Goal: Share content: Share content

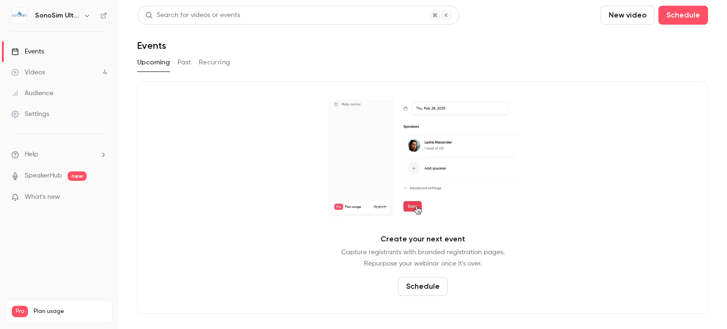
click at [181, 62] on button "Past" at bounding box center [184, 62] width 14 height 15
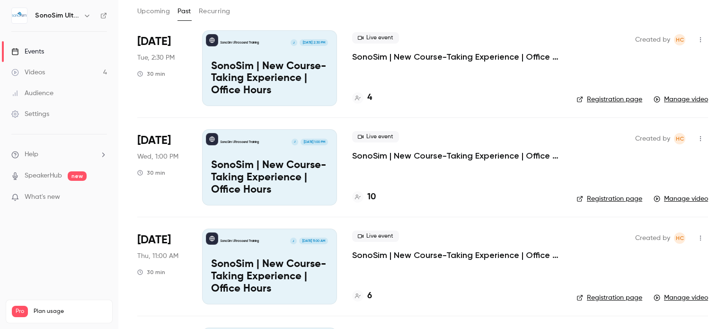
scroll to position [142, 0]
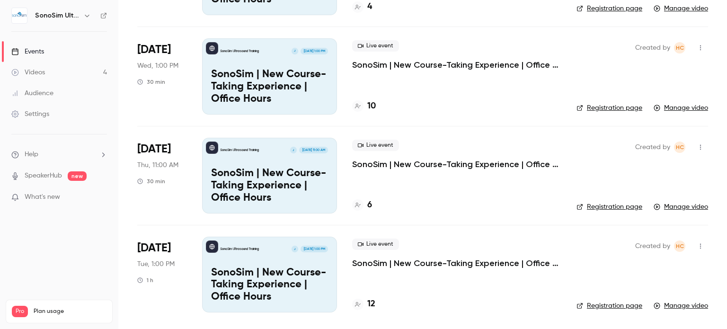
click at [678, 206] on link "Manage video" at bounding box center [681, 206] width 54 height 9
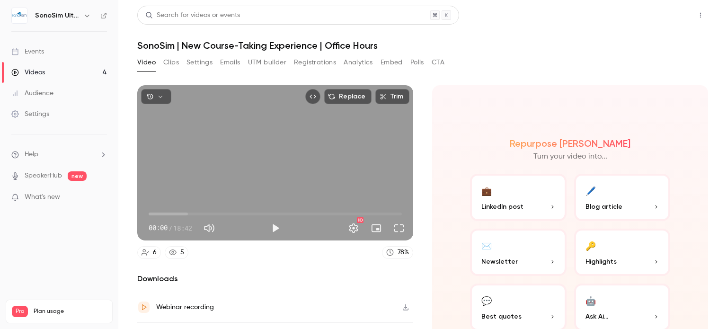
click at [650, 11] on button "Share" at bounding box center [666, 15] width 37 height 19
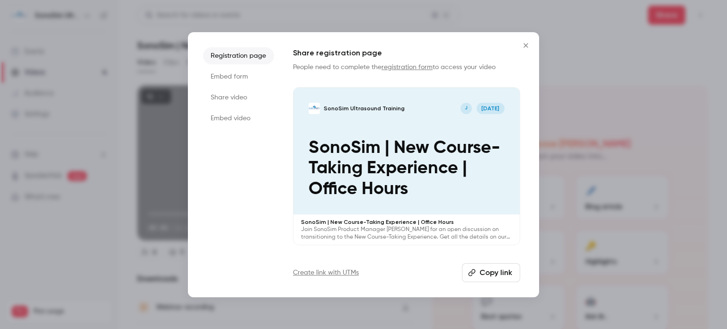
click at [230, 99] on li "Share video" at bounding box center [238, 97] width 71 height 17
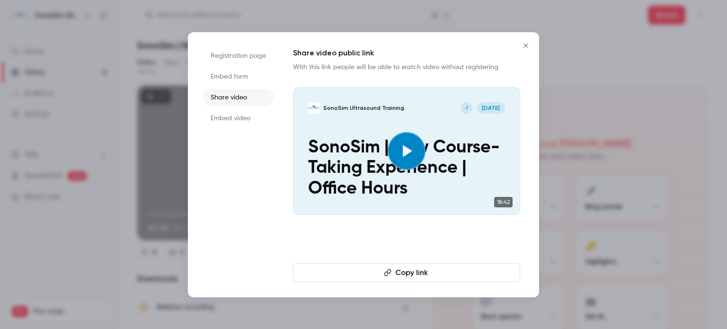
click at [230, 58] on li "Registration page" at bounding box center [238, 55] width 71 height 17
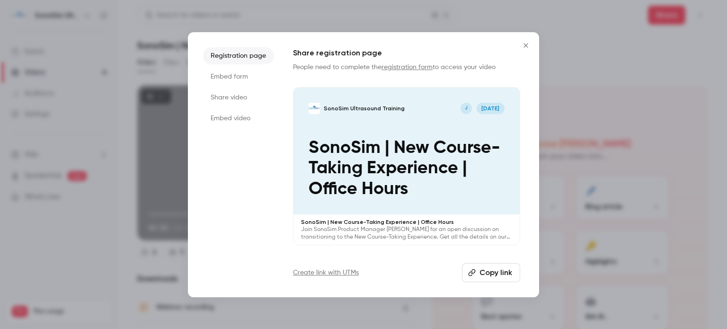
click at [526, 46] on icon "Close" at bounding box center [525, 45] width 4 height 4
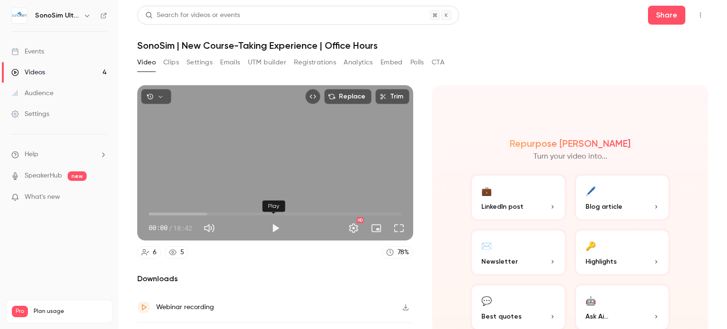
click at [275, 225] on button "Play" at bounding box center [275, 228] width 19 height 19
click at [397, 228] on button "Full screen" at bounding box center [399, 228] width 19 height 19
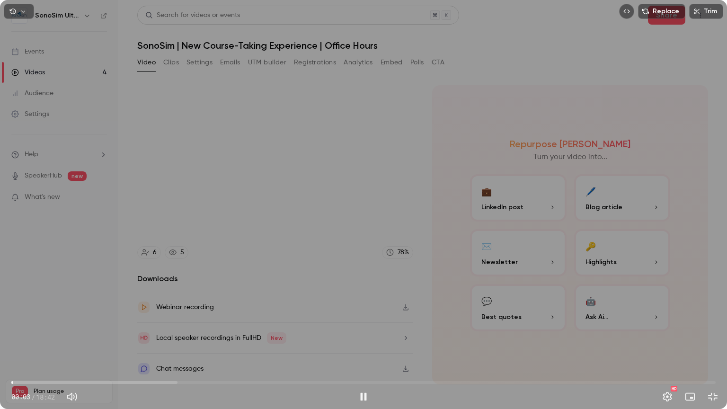
click at [491, 328] on span "00:03" at bounding box center [363, 382] width 704 height 15
click at [460, 328] on span "12:46" at bounding box center [363, 382] width 704 height 15
click at [447, 328] on span "11:56" at bounding box center [363, 382] width 704 height 15
click at [434, 328] on span "11:13" at bounding box center [363, 382] width 704 height 15
click at [420, 328] on span "11:13" at bounding box center [363, 382] width 704 height 15
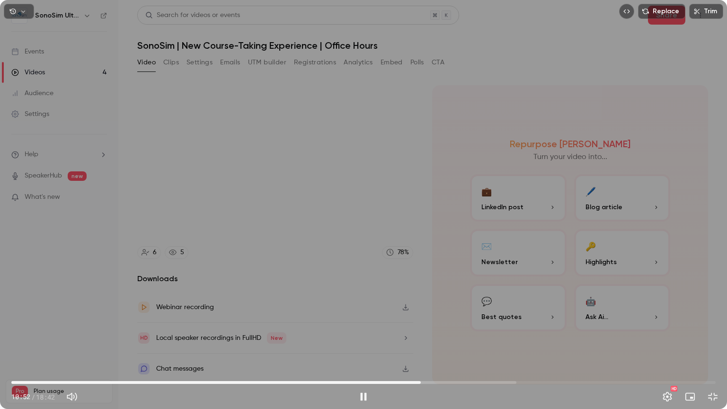
click at [387, 328] on span "10:52" at bounding box center [363, 382] width 704 height 15
click at [395, 328] on span "10:00" at bounding box center [363, 382] width 704 height 15
click at [403, 328] on span "10:15" at bounding box center [363, 382] width 704 height 15
click at [345, 181] on div "Replace Trim 10:35 10:35 / 18:42 HD" at bounding box center [363, 204] width 727 height 409
type input "*****"
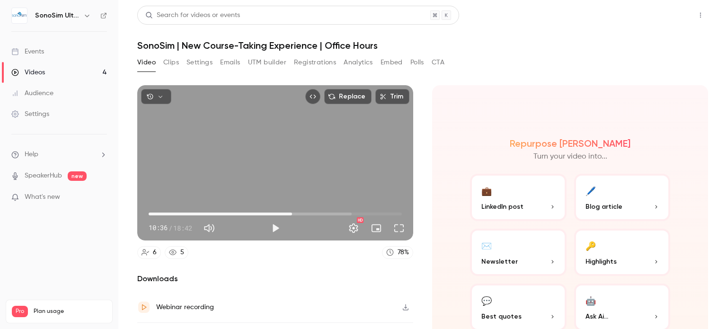
click at [663, 13] on button "Share" at bounding box center [666, 15] width 37 height 19
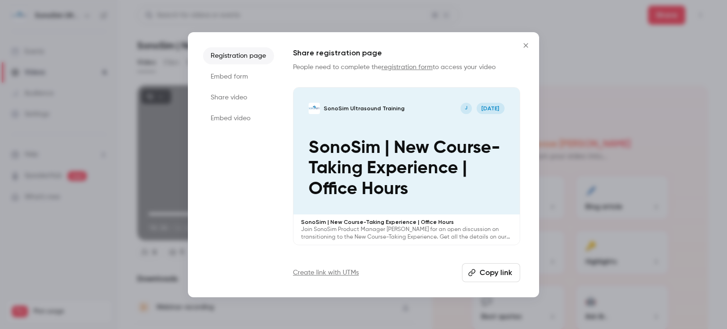
click at [487, 272] on button "Copy link" at bounding box center [491, 272] width 58 height 19
click at [525, 44] on icon "Close" at bounding box center [525, 46] width 11 height 8
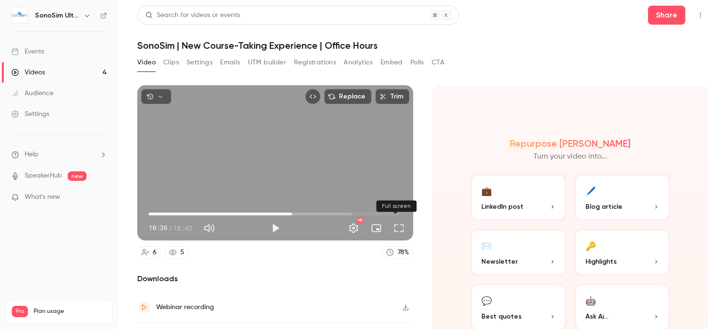
click at [393, 223] on button "Full screen" at bounding box center [399, 228] width 19 height 19
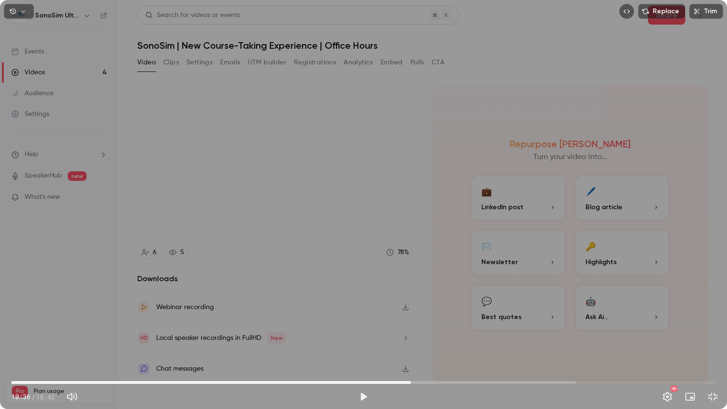
click at [239, 159] on div "Replace Trim 10:36 10:36 / 18:42 HD" at bounding box center [363, 204] width 727 height 409
click at [672, 328] on button "Settings" at bounding box center [667, 396] width 19 height 19
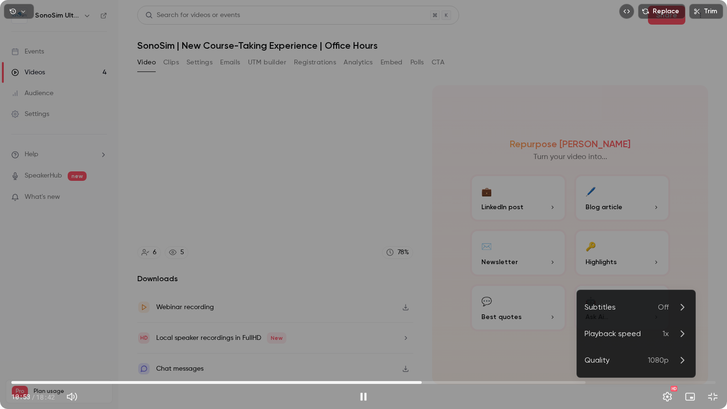
click at [651, 328] on div "Playback speed" at bounding box center [624, 333] width 78 height 11
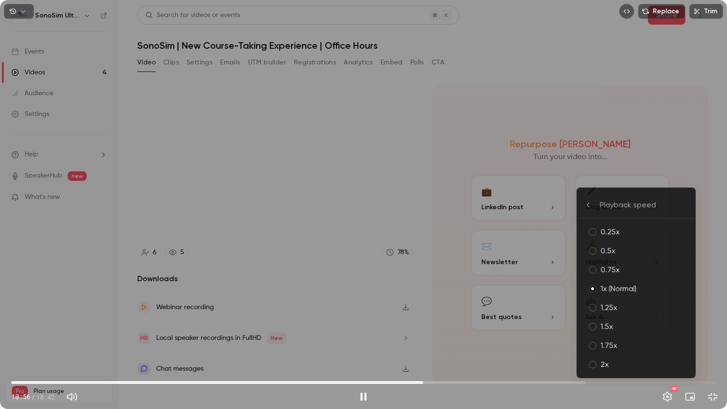
click at [608, 326] on div "1.5x" at bounding box center [644, 326] width 87 height 11
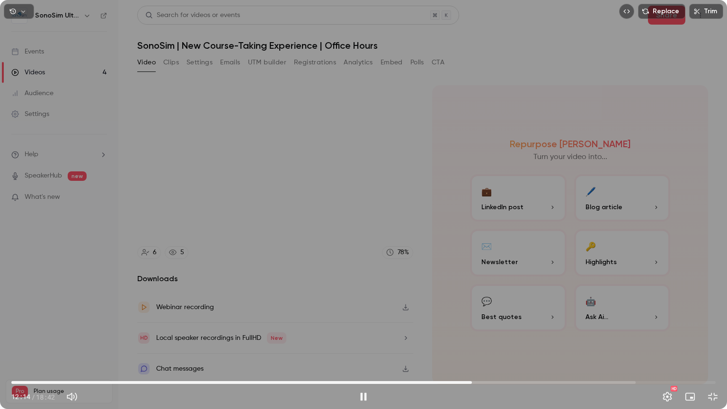
click at [593, 256] on div "Replace Trim 12:14 12:14 / 18:42 HD" at bounding box center [363, 204] width 727 height 409
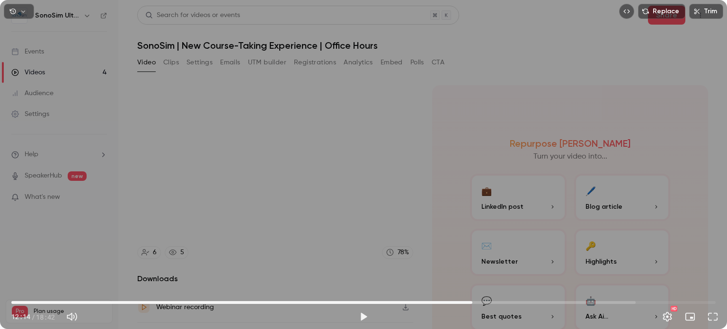
type input "*****"
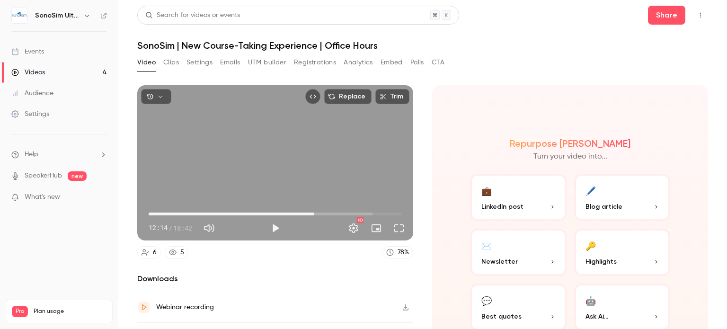
click at [54, 70] on link "Videos 4" at bounding box center [59, 72] width 118 height 21
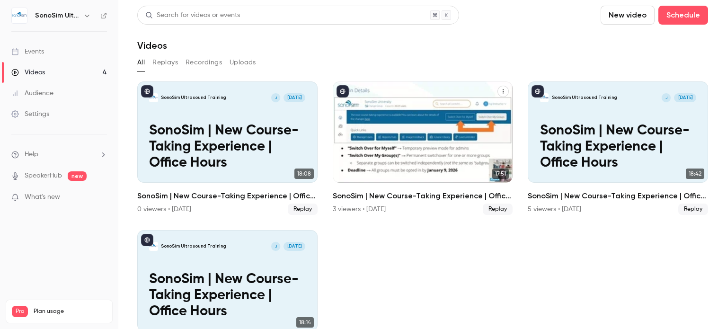
click at [408, 155] on p "SonoSim | New Course-Taking Experience | Office Hours" at bounding box center [423, 147] width 156 height 48
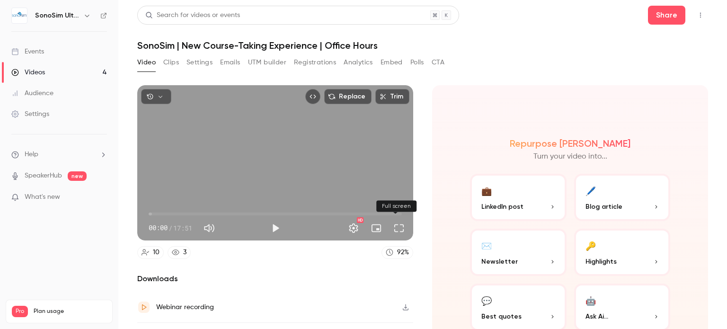
click at [395, 225] on button "Full screen" at bounding box center [399, 228] width 19 height 19
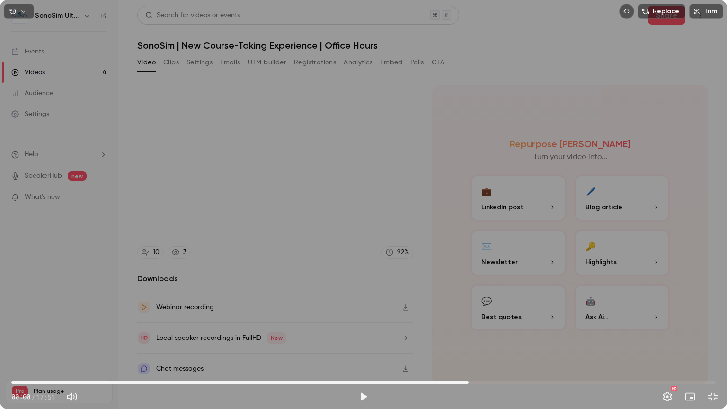
click at [469, 328] on span "11:35" at bounding box center [363, 382] width 704 height 15
click at [480, 328] on span "11:35" at bounding box center [363, 382] width 704 height 15
drag, startPoint x: 480, startPoint y: 381, endPoint x: 471, endPoint y: 383, distance: 9.1
click at [471, 328] on span "11:40" at bounding box center [471, 382] width 3 height 3
click at [376, 239] on div "Replace Trim 11:40 11:40 / 17:51 HD" at bounding box center [363, 204] width 727 height 409
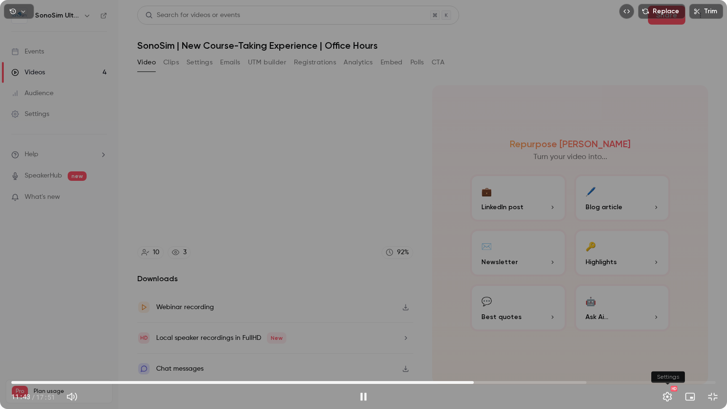
click at [669, 328] on button "Settings" at bounding box center [667, 396] width 19 height 19
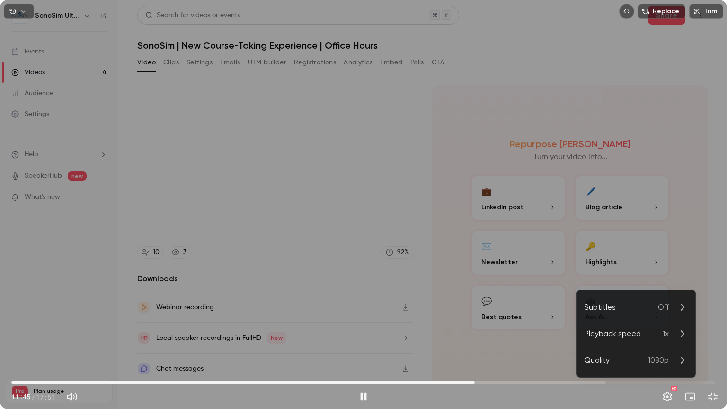
click at [660, 328] on div "Playback speed" at bounding box center [624, 333] width 78 height 11
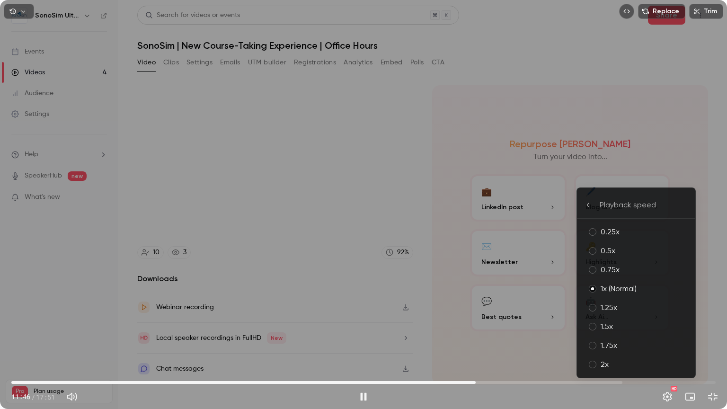
click at [608, 326] on div "1.5x" at bounding box center [644, 326] width 87 height 11
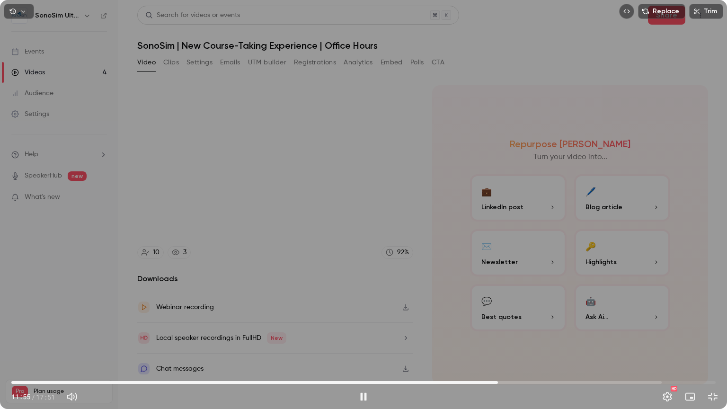
click at [498, 328] on span "12:20" at bounding box center [363, 382] width 704 height 15
click at [510, 328] on span "12:39" at bounding box center [363, 382] width 704 height 15
click at [522, 328] on span "12:57" at bounding box center [363, 382] width 704 height 15
click at [535, 328] on span "12:58" at bounding box center [363, 382] width 704 height 15
click at [552, 328] on span "13:43" at bounding box center [363, 382] width 704 height 15
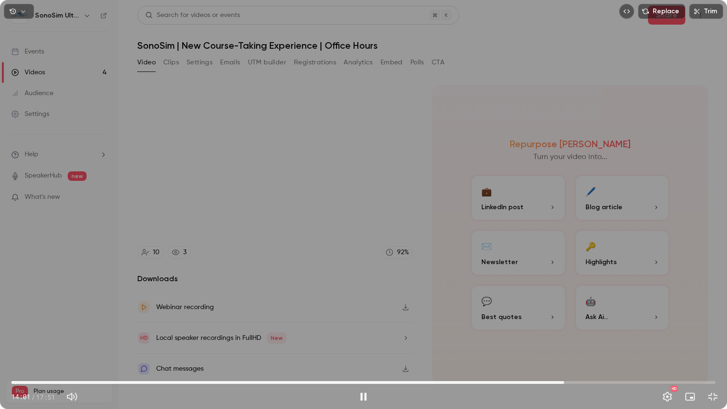
click at [564, 328] on span "14:01" at bounding box center [363, 382] width 704 height 15
click at [593, 328] on span "14:44" at bounding box center [363, 382] width 704 height 15
click at [608, 328] on span "15:07" at bounding box center [363, 382] width 704 height 15
click at [595, 328] on span "14:48" at bounding box center [363, 382] width 704 height 15
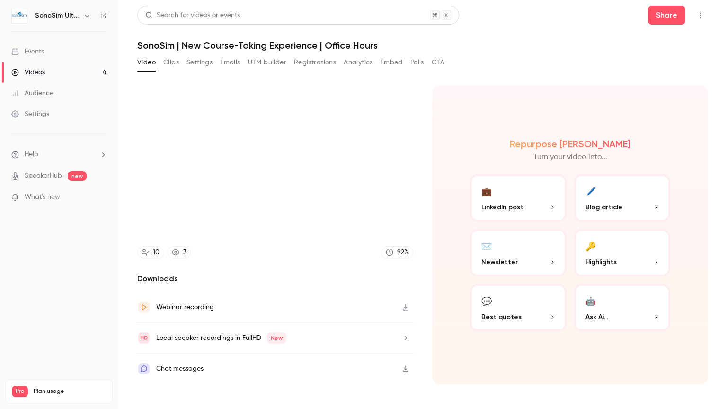
click at [567, 137] on video at bounding box center [363, 204] width 727 height 409
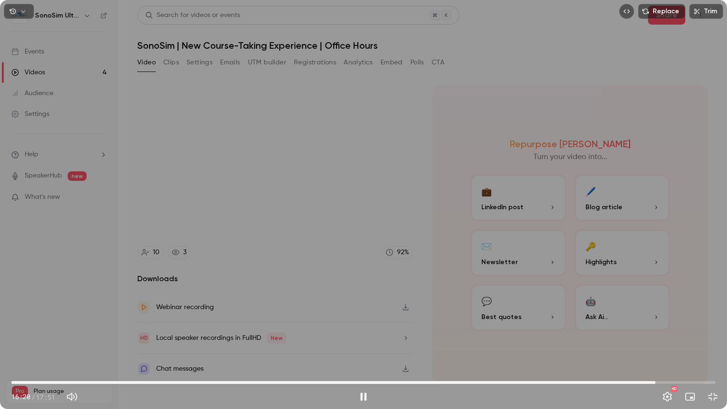
click at [423, 219] on div "Replace Trim 16:20 16:20 / 17:51 HD" at bounding box center [363, 204] width 727 height 409
click at [636, 328] on span "16:20" at bounding box center [363, 382] width 704 height 15
click at [627, 328] on span "15:50" at bounding box center [363, 382] width 704 height 15
click at [615, 328] on span "15:19" at bounding box center [363, 382] width 704 height 15
click at [609, 328] on span "15:09" at bounding box center [363, 382] width 704 height 15
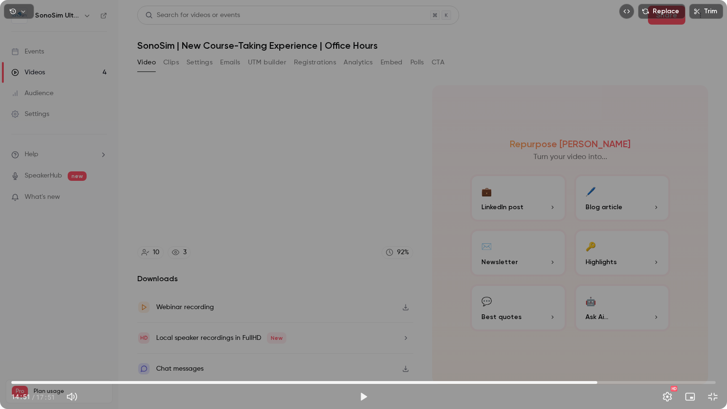
click at [597, 328] on span "14:51" at bounding box center [363, 382] width 704 height 15
click at [585, 328] on span "14:33" at bounding box center [363, 382] width 704 height 15
click at [591, 328] on span "14:41" at bounding box center [363, 382] width 704 height 15
click at [592, 328] on span "14:41" at bounding box center [590, 382] width 3 height 3
click at [605, 290] on div "Replace Trim 14:47 14:47 / 17:51 HD" at bounding box center [363, 204] width 727 height 409
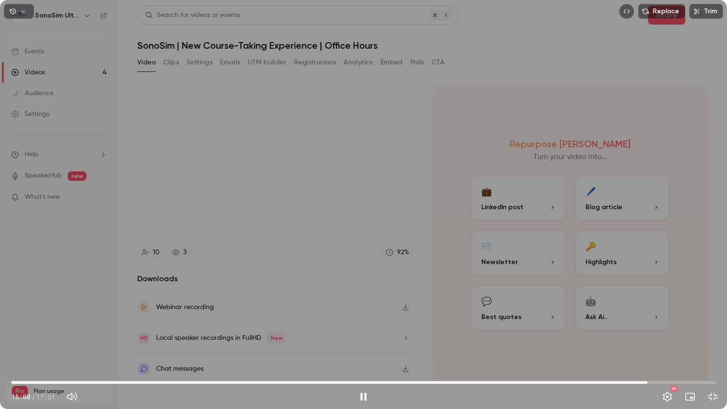
click at [558, 191] on div "Replace Trim 16:08 16:08 / 17:51 HD" at bounding box center [363, 204] width 727 height 409
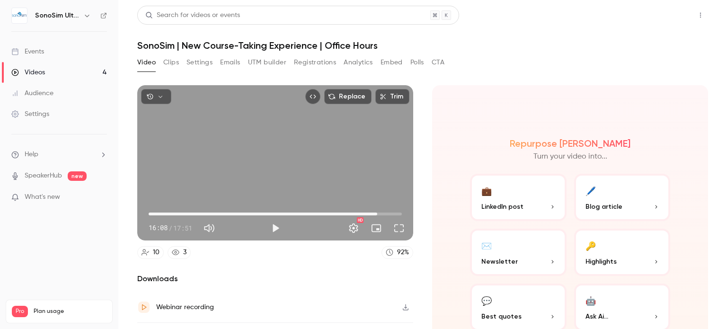
click at [654, 17] on button "Share" at bounding box center [666, 15] width 37 height 19
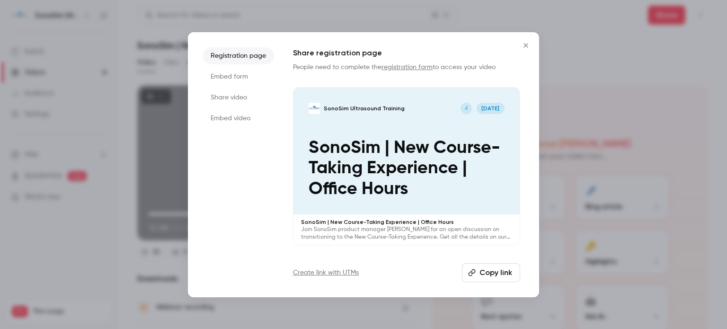
click at [479, 271] on button "Copy link" at bounding box center [491, 272] width 58 height 19
click at [524, 44] on icon "Close" at bounding box center [525, 45] width 4 height 4
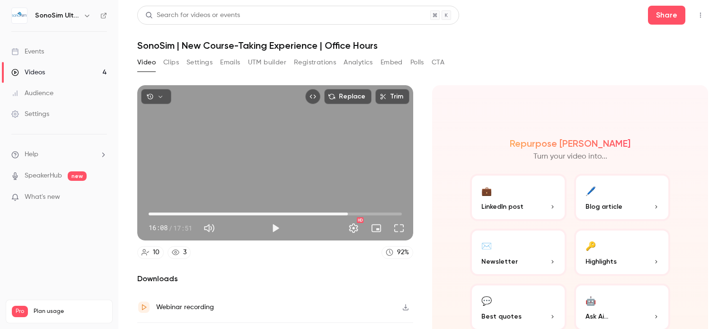
click at [345, 211] on span "14:03" at bounding box center [275, 213] width 253 height 15
click at [351, 210] on span "14:27" at bounding box center [275, 213] width 253 height 15
click at [356, 210] on span "14:27" at bounding box center [275, 213] width 253 height 15
click at [348, 210] on span "14:15" at bounding box center [275, 213] width 253 height 15
click at [351, 213] on span "14:21" at bounding box center [352, 214] width 3 height 3
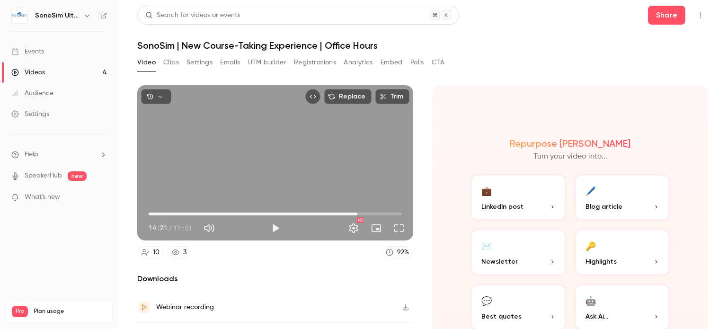
click at [355, 210] on span "14:44" at bounding box center [275, 213] width 253 height 15
click at [300, 168] on div "Replace Trim 14:44 14:44 / 17:51 HD" at bounding box center [275, 162] width 276 height 155
click at [299, 136] on div "Replace Trim 14:52 14:52 / 17:51 HD" at bounding box center [275, 162] width 276 height 155
type input "*****"
